Goal: Find specific page/section: Find specific page/section

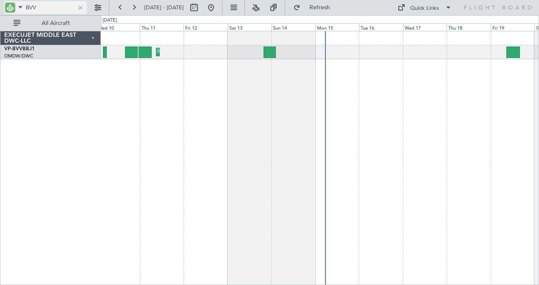
click at [82, 6] on div at bounding box center [80, 7] width 9 height 9
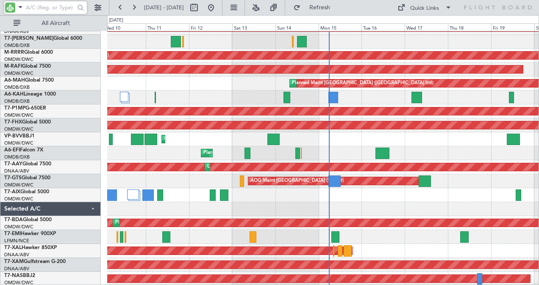
scroll to position [67, 0]
click at [41, 14] on div at bounding box center [45, 14] width 83 height 1
click at [43, 12] on input "text" at bounding box center [50, 7] width 49 height 13
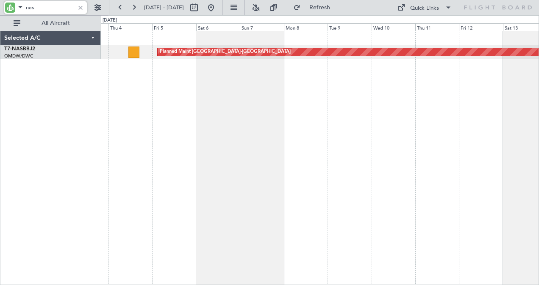
click at [455, 121] on div "Planned Maint [GEOGRAPHIC_DATA]-[GEOGRAPHIC_DATA]" at bounding box center [320, 158] width 438 height 255
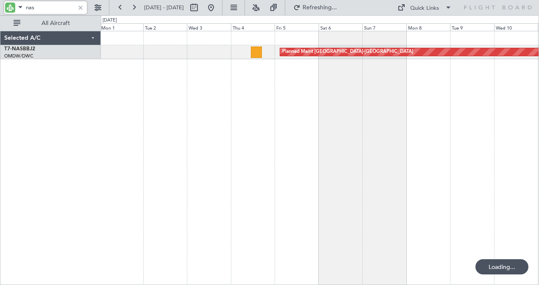
click at [379, 150] on div "Planned Maint [GEOGRAPHIC_DATA]-[GEOGRAPHIC_DATA]" at bounding box center [320, 158] width 438 height 255
click at [180, 175] on div "Planned Maint [GEOGRAPHIC_DATA]-[GEOGRAPHIC_DATA] Planned Maint Abuja ([PERSON_…" at bounding box center [320, 158] width 438 height 255
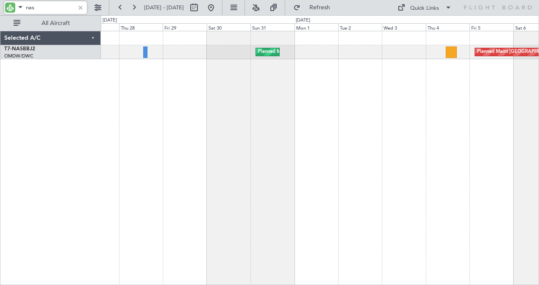
click at [403, 141] on div "Planned Maint [GEOGRAPHIC_DATA]-[GEOGRAPHIC_DATA] Planned Maint Abuja ([PERSON_…" at bounding box center [320, 158] width 438 height 255
drag, startPoint x: 49, startPoint y: 6, endPoint x: -2, endPoint y: 26, distance: 54.6
click at [0, 26] on html "nas [DATE] - [DATE] Refresh Quick Links All Aircraft Planned Maint [GEOGRAPHIC_…" at bounding box center [269, 142] width 539 height 285
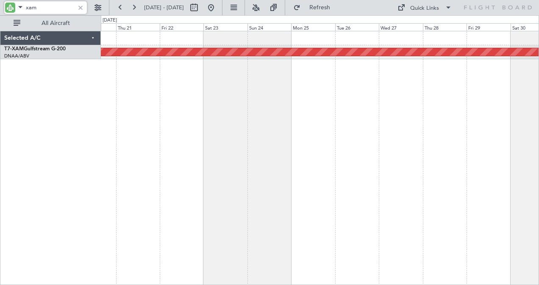
click at [474, 108] on div "Planned Maint Cologne-[GEOGRAPHIC_DATA]" at bounding box center [320, 158] width 438 height 255
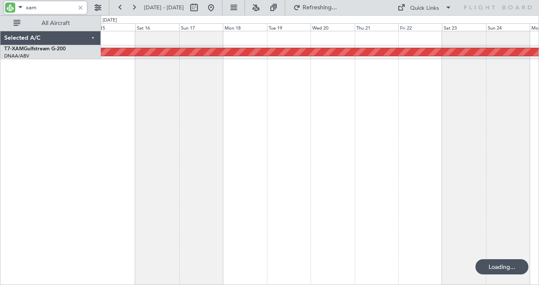
click at [441, 138] on div "Planned Maint Cologne-[GEOGRAPHIC_DATA]" at bounding box center [320, 158] width 438 height 255
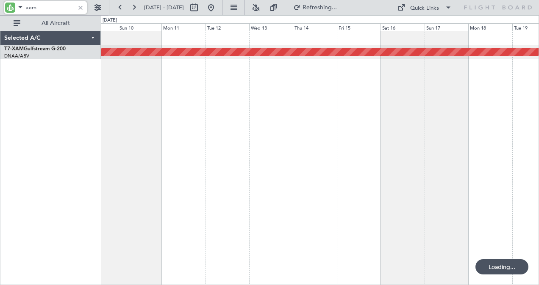
click at [457, 167] on div "Planned Maint Cologne-[GEOGRAPHIC_DATA]" at bounding box center [320, 158] width 438 height 255
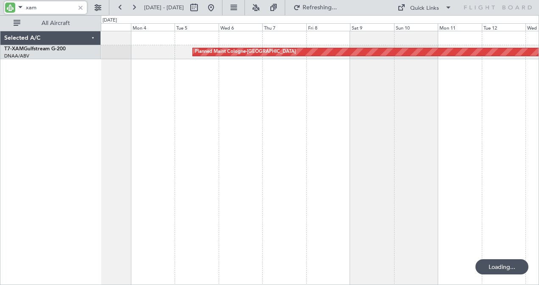
click at [434, 175] on div "Planned Maint Cologne-[GEOGRAPHIC_DATA]" at bounding box center [320, 158] width 438 height 255
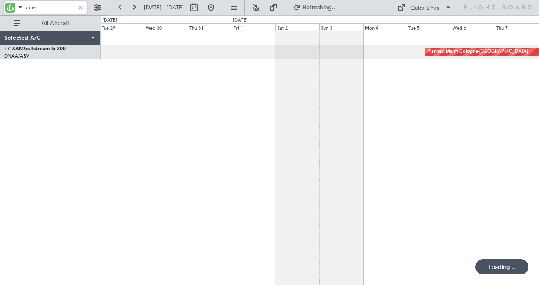
click at [433, 170] on div "Planned Maint Cologne-[GEOGRAPHIC_DATA]" at bounding box center [320, 158] width 438 height 255
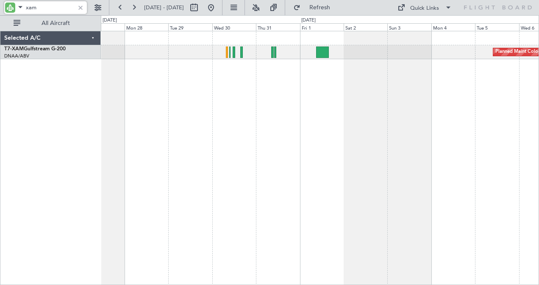
click at [272, 186] on div "Planned Maint Cologne-[GEOGRAPHIC_DATA]" at bounding box center [320, 158] width 438 height 255
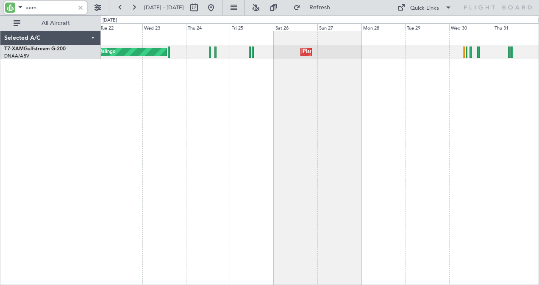
click at [409, 146] on div "Planned Maint Abuja ([PERSON_NAME] Intl) AOG Maint Jalingo" at bounding box center [320, 158] width 438 height 255
type input "xam"
